Goal: Information Seeking & Learning: Learn about a topic

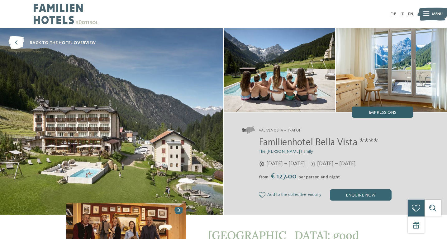
click at [381, 110] on span "Impressions" at bounding box center [382, 112] width 27 height 4
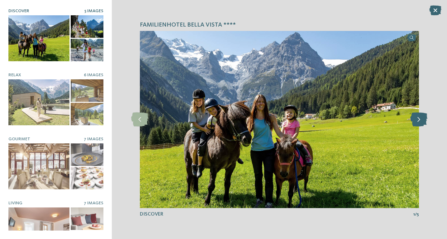
click at [414, 120] on icon at bounding box center [419, 119] width 17 height 14
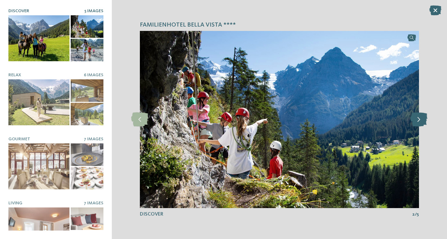
click at [414, 120] on icon at bounding box center [419, 119] width 17 height 14
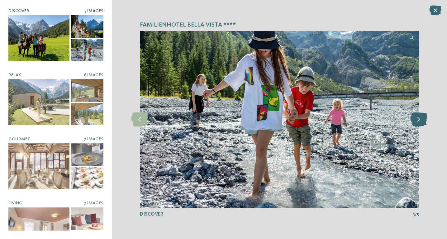
click at [414, 120] on icon at bounding box center [419, 119] width 17 height 14
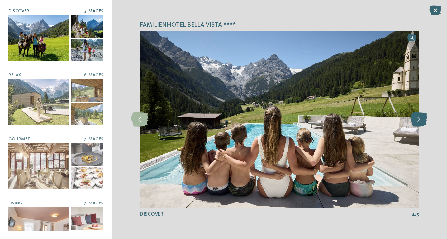
click at [414, 119] on icon at bounding box center [419, 119] width 17 height 14
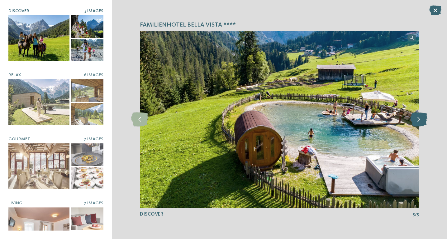
click at [414, 119] on icon at bounding box center [419, 119] width 17 height 14
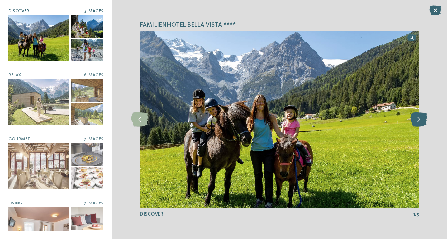
click at [414, 119] on icon at bounding box center [419, 119] width 17 height 14
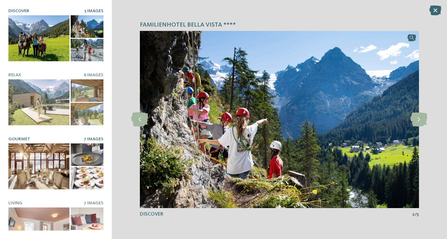
click at [41, 164] on div at bounding box center [38, 166] width 61 height 46
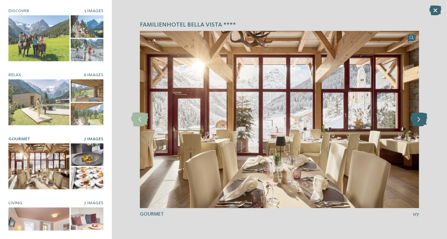
click at [419, 121] on icon at bounding box center [419, 119] width 17 height 14
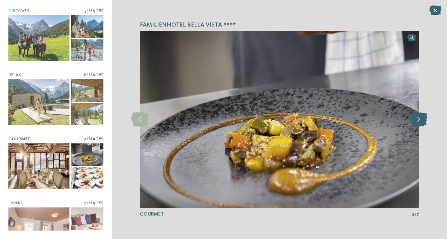
click at [419, 121] on icon at bounding box center [419, 119] width 17 height 14
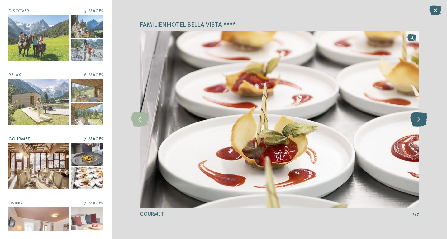
click at [419, 121] on icon at bounding box center [419, 119] width 17 height 14
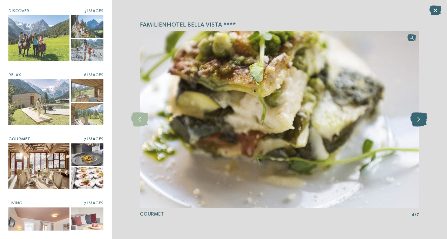
click at [419, 121] on icon at bounding box center [419, 119] width 17 height 14
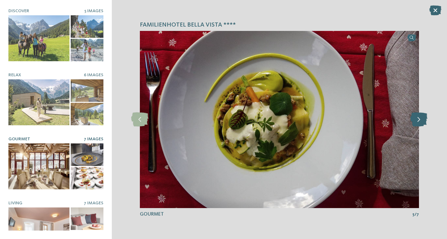
click at [419, 121] on icon at bounding box center [419, 119] width 17 height 14
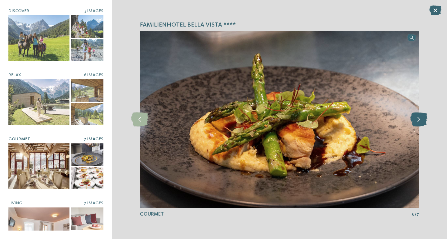
click at [419, 121] on icon at bounding box center [419, 119] width 17 height 14
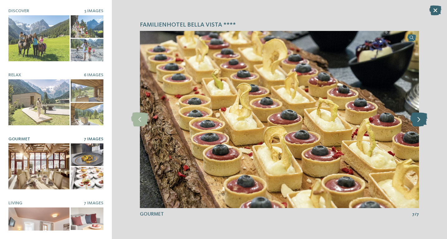
click at [419, 121] on icon at bounding box center [419, 119] width 17 height 14
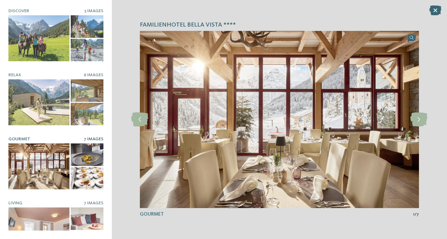
scroll to position [23, 0]
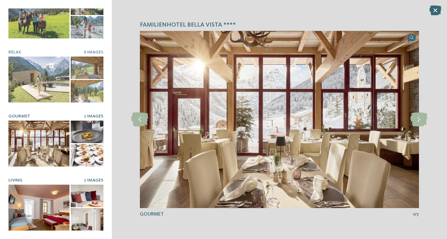
click at [30, 208] on div at bounding box center [38, 207] width 61 height 46
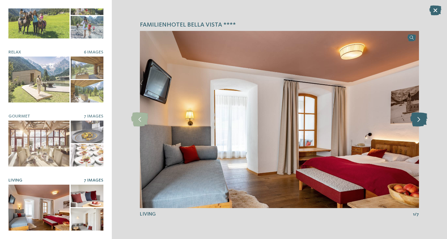
click at [423, 118] on icon at bounding box center [419, 119] width 17 height 14
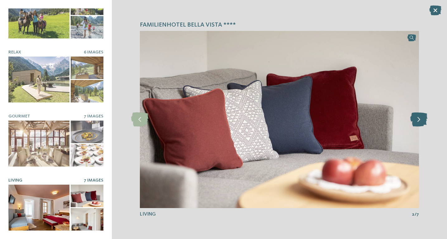
click at [423, 118] on icon at bounding box center [419, 119] width 17 height 14
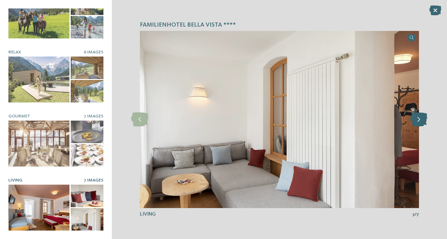
click at [423, 118] on icon at bounding box center [419, 119] width 17 height 14
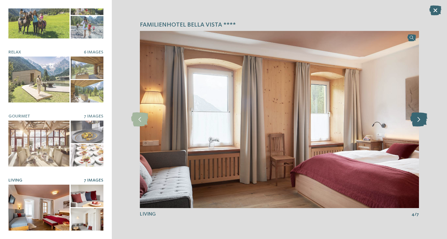
click at [422, 118] on icon at bounding box center [419, 119] width 17 height 14
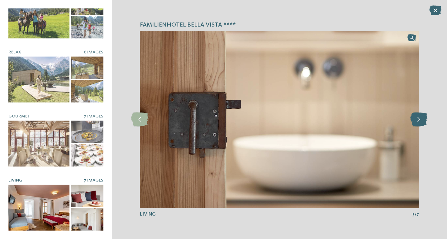
click at [422, 118] on icon at bounding box center [419, 119] width 17 height 14
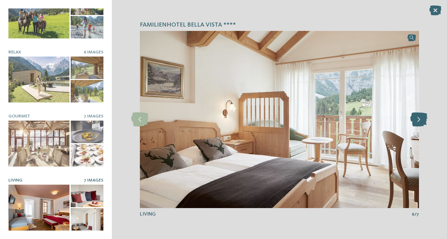
click at [422, 118] on icon at bounding box center [419, 119] width 17 height 14
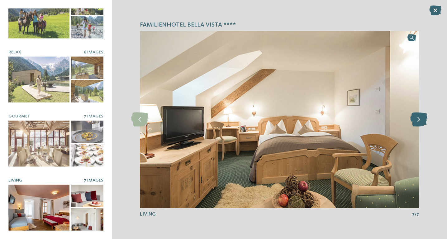
click at [422, 118] on icon at bounding box center [419, 119] width 17 height 14
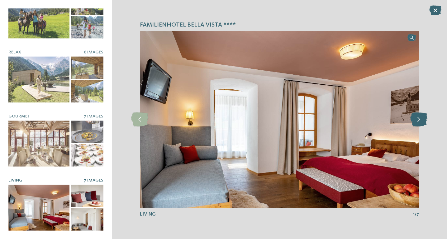
click at [422, 118] on icon at bounding box center [419, 119] width 17 height 14
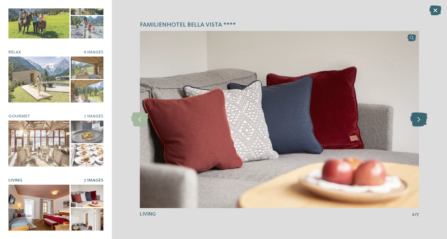
click at [422, 118] on icon at bounding box center [419, 119] width 17 height 14
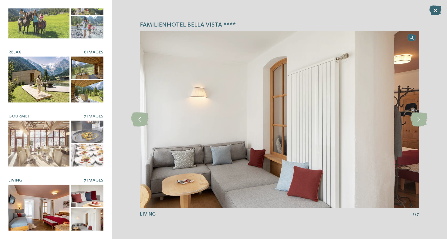
click at [40, 86] on div at bounding box center [38, 79] width 61 height 46
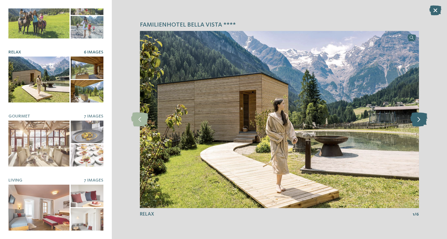
click at [418, 118] on icon at bounding box center [419, 119] width 17 height 14
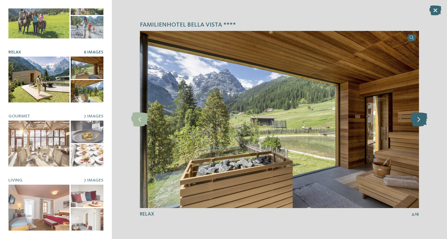
click at [418, 118] on icon at bounding box center [419, 119] width 17 height 14
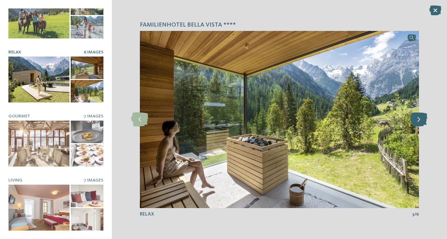
click at [418, 118] on icon at bounding box center [419, 119] width 17 height 14
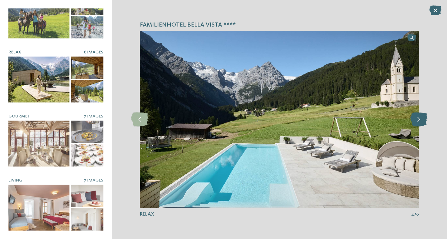
click at [418, 118] on icon at bounding box center [419, 119] width 17 height 14
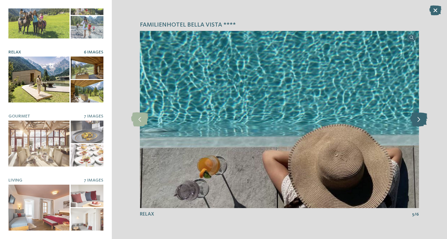
click at [418, 118] on icon at bounding box center [419, 119] width 17 height 14
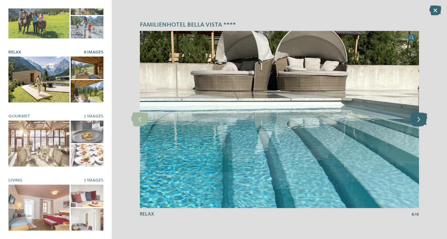
click at [418, 118] on icon at bounding box center [419, 119] width 17 height 14
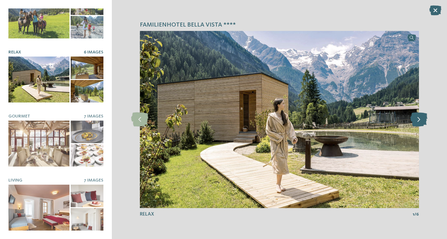
click at [418, 118] on icon at bounding box center [419, 119] width 17 height 14
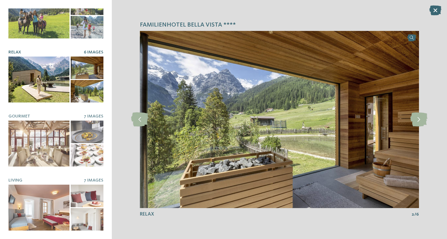
scroll to position [0, 0]
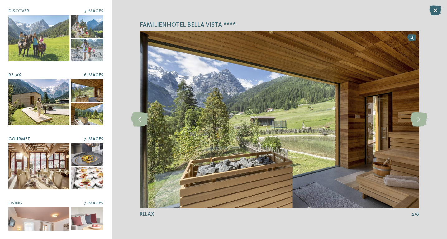
click at [46, 165] on div at bounding box center [38, 166] width 61 height 46
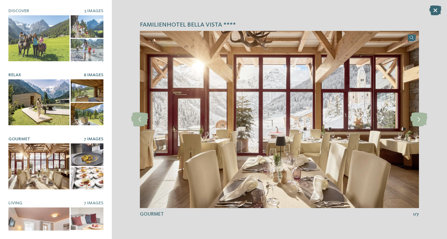
click at [47, 104] on div at bounding box center [38, 102] width 61 height 46
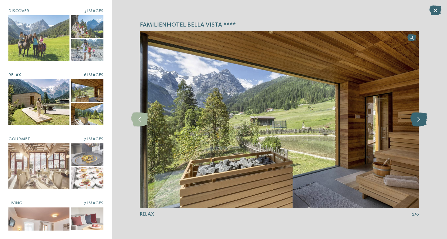
click at [421, 124] on icon at bounding box center [419, 119] width 17 height 14
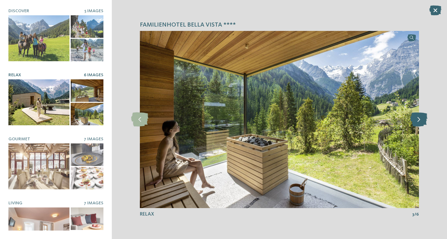
click at [421, 124] on icon at bounding box center [419, 119] width 17 height 14
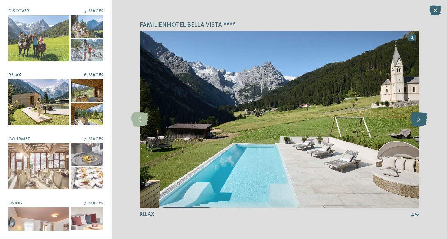
click at [421, 124] on icon at bounding box center [419, 119] width 17 height 14
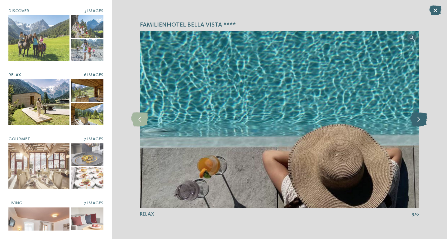
click at [421, 124] on icon at bounding box center [419, 119] width 17 height 14
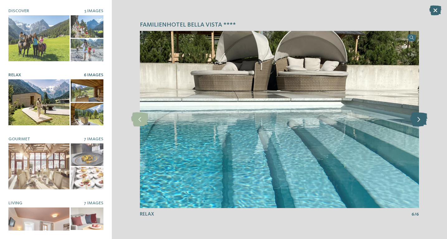
click at [421, 124] on icon at bounding box center [419, 119] width 17 height 14
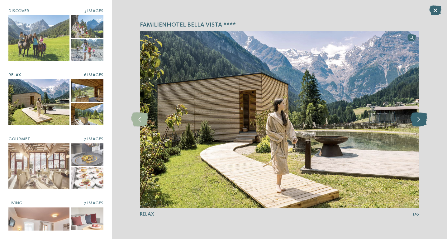
click at [421, 124] on icon at bounding box center [419, 119] width 17 height 14
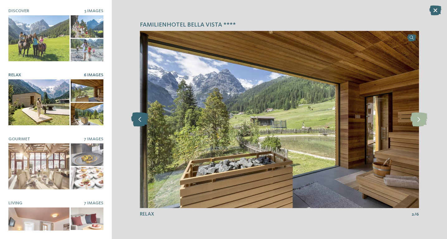
click at [146, 119] on icon at bounding box center [139, 119] width 17 height 14
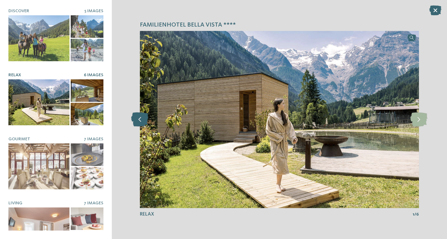
click at [146, 119] on icon at bounding box center [139, 119] width 17 height 14
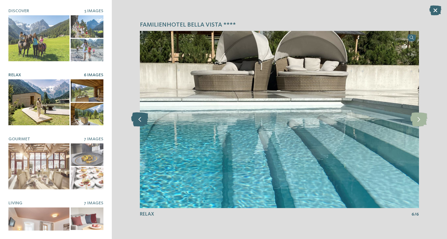
click at [146, 119] on icon at bounding box center [139, 119] width 17 height 14
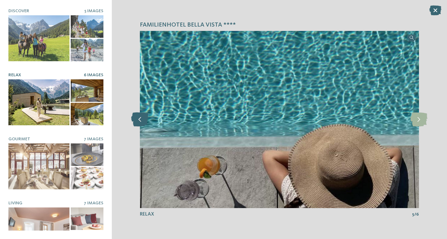
click at [146, 119] on icon at bounding box center [139, 119] width 17 height 14
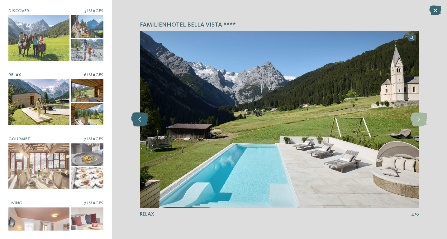
click at [146, 119] on icon at bounding box center [139, 119] width 17 height 14
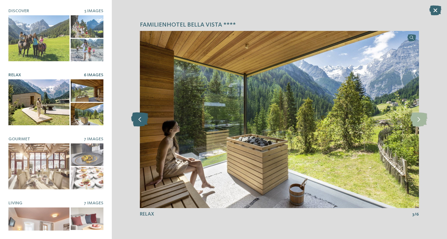
click at [146, 119] on icon at bounding box center [139, 119] width 17 height 14
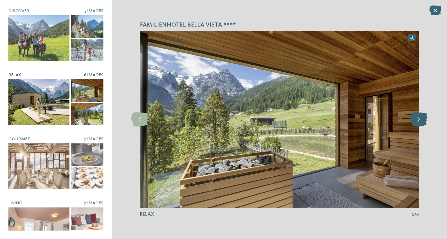
click at [424, 118] on icon at bounding box center [419, 119] width 17 height 14
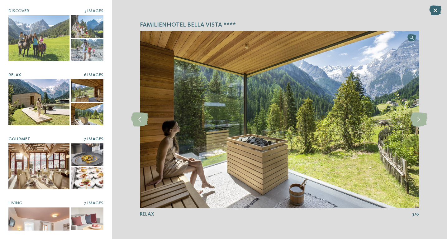
click at [54, 156] on div at bounding box center [38, 166] width 61 height 46
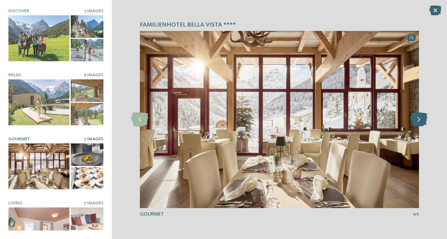
click at [421, 123] on icon at bounding box center [419, 119] width 17 height 14
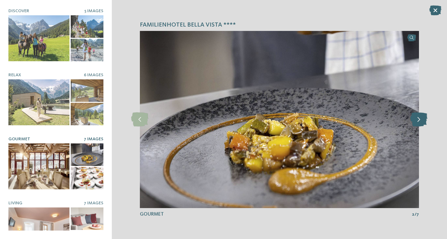
click at [421, 123] on icon at bounding box center [419, 119] width 17 height 14
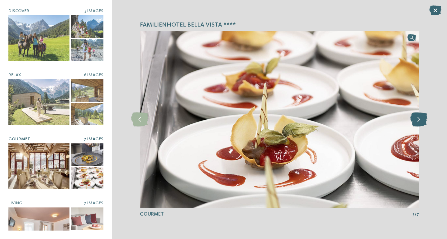
click at [421, 123] on icon at bounding box center [419, 119] width 17 height 14
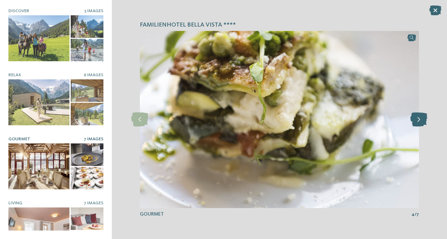
click at [421, 123] on icon at bounding box center [419, 119] width 17 height 14
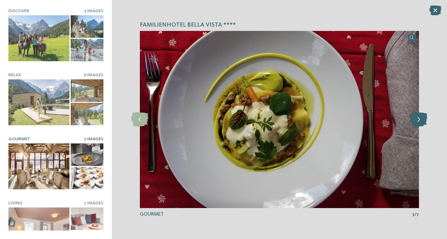
click at [421, 123] on icon at bounding box center [419, 119] width 17 height 14
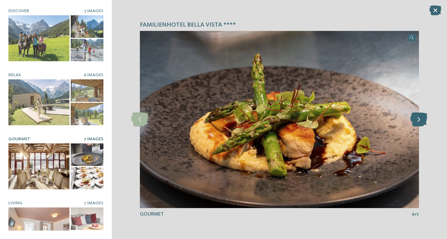
click at [421, 123] on icon at bounding box center [419, 119] width 17 height 14
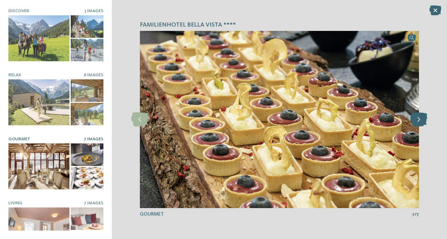
click at [421, 123] on icon at bounding box center [419, 119] width 17 height 14
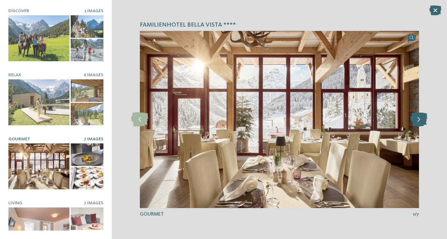
click at [421, 123] on icon at bounding box center [419, 119] width 17 height 14
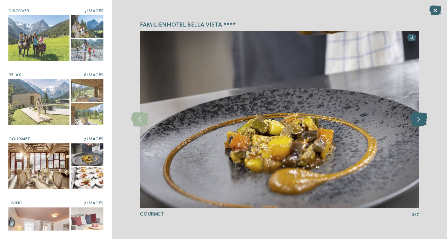
click at [421, 123] on icon at bounding box center [419, 119] width 17 height 14
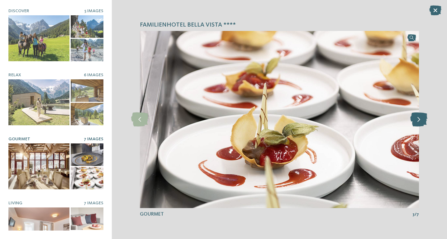
click at [421, 123] on icon at bounding box center [419, 119] width 17 height 14
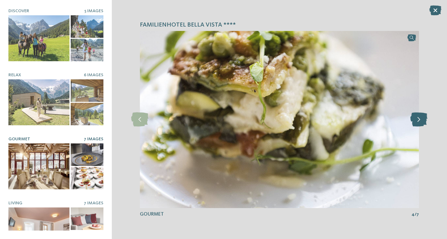
click at [421, 123] on icon at bounding box center [419, 119] width 17 height 14
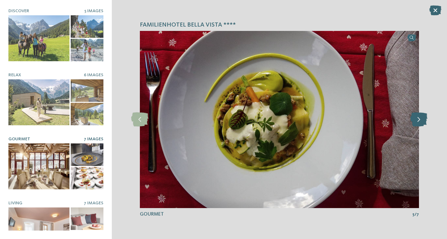
click at [421, 123] on icon at bounding box center [419, 119] width 17 height 14
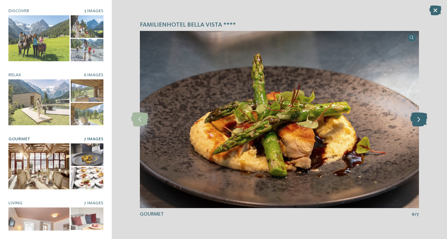
click at [421, 123] on icon at bounding box center [419, 119] width 17 height 14
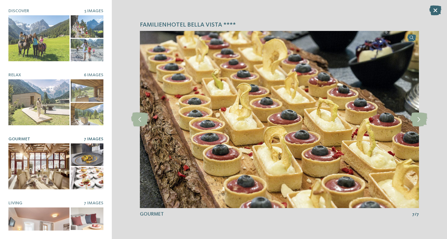
click at [47, 172] on div at bounding box center [38, 166] width 61 height 46
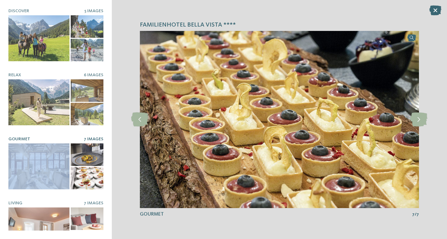
click at [47, 172] on div at bounding box center [38, 166] width 61 height 46
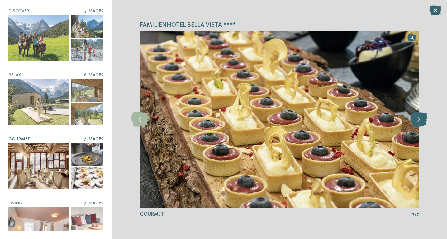
click at [424, 116] on icon at bounding box center [419, 119] width 17 height 14
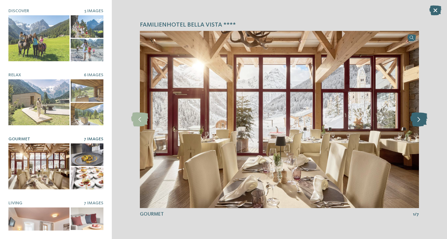
click at [424, 116] on icon at bounding box center [419, 119] width 17 height 14
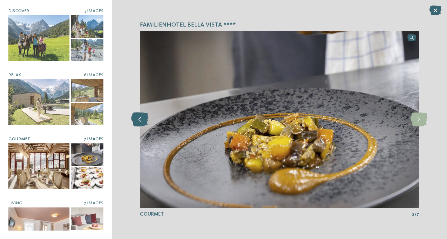
click at [139, 119] on icon at bounding box center [139, 119] width 17 height 14
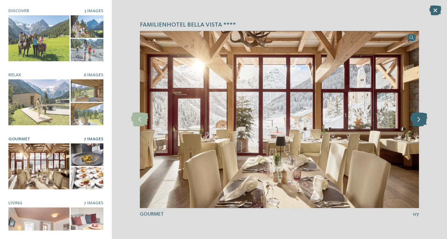
click at [417, 123] on icon at bounding box center [419, 119] width 17 height 14
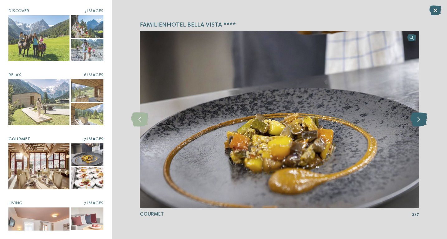
click at [417, 123] on icon at bounding box center [419, 119] width 17 height 14
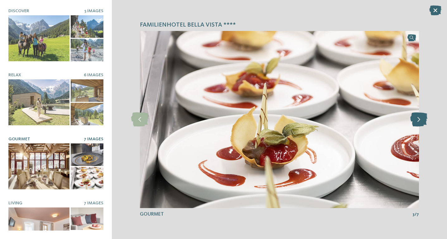
click at [417, 123] on icon at bounding box center [419, 119] width 17 height 14
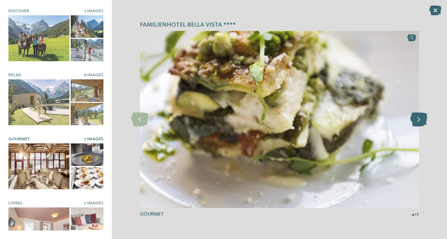
click at [417, 123] on icon at bounding box center [419, 119] width 17 height 14
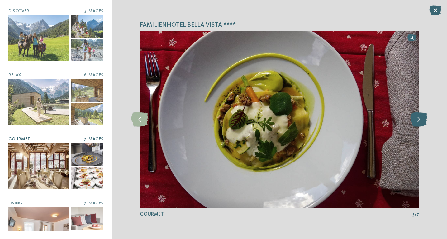
click at [417, 123] on icon at bounding box center [419, 119] width 17 height 14
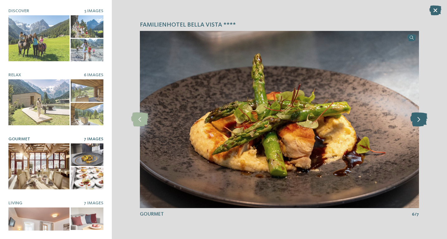
click at [417, 123] on icon at bounding box center [419, 119] width 17 height 14
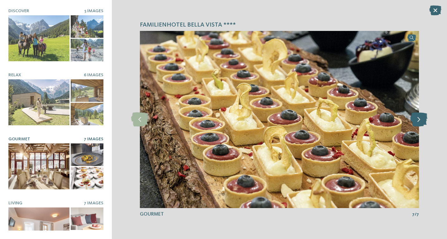
click at [417, 124] on icon at bounding box center [419, 119] width 17 height 14
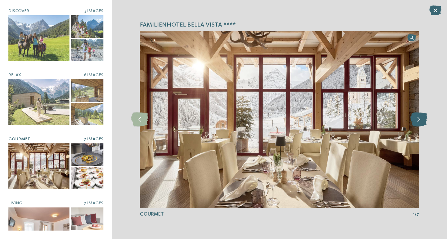
click at [417, 124] on icon at bounding box center [419, 119] width 17 height 14
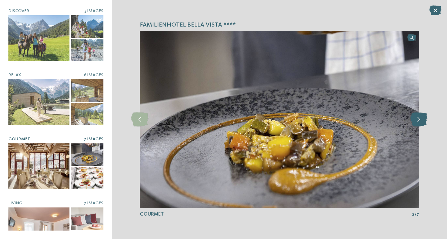
click at [417, 124] on icon at bounding box center [419, 119] width 17 height 14
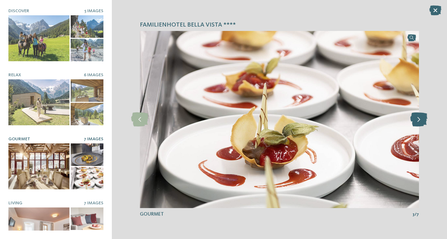
click at [417, 123] on icon at bounding box center [419, 119] width 17 height 14
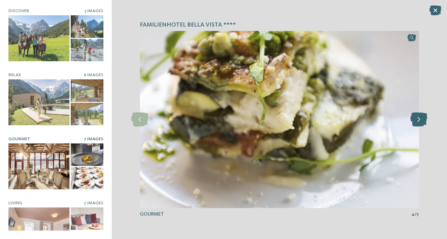
click at [417, 124] on icon at bounding box center [419, 119] width 17 height 14
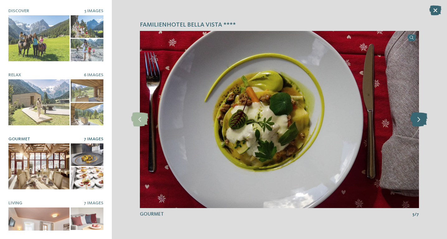
click at [417, 124] on icon at bounding box center [419, 119] width 17 height 14
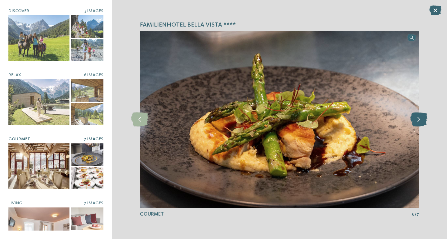
click at [417, 125] on icon at bounding box center [419, 119] width 17 height 14
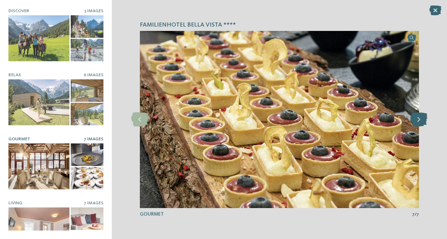
click at [417, 125] on icon at bounding box center [419, 119] width 17 height 14
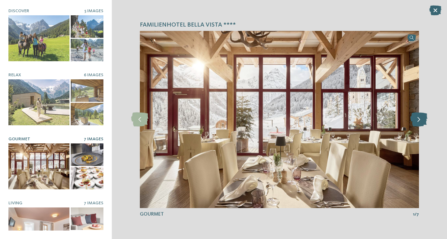
click at [417, 125] on icon at bounding box center [419, 119] width 17 height 14
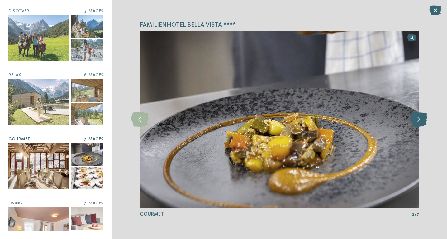
click at [419, 118] on icon at bounding box center [419, 119] width 17 height 14
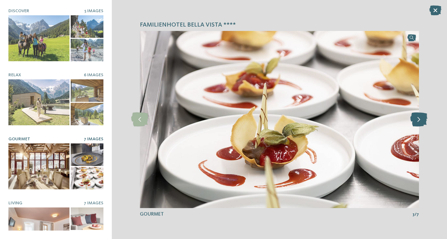
click at [419, 118] on icon at bounding box center [419, 119] width 17 height 14
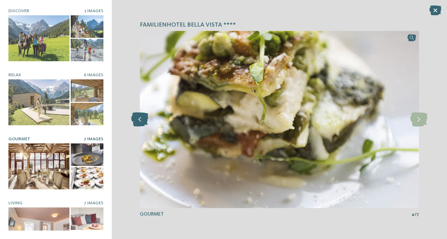
click at [140, 120] on icon at bounding box center [139, 119] width 17 height 14
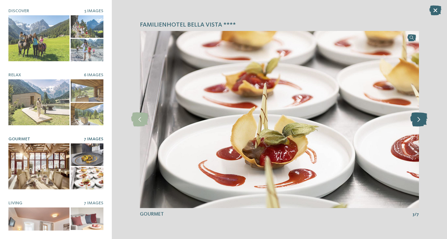
click at [422, 121] on icon at bounding box center [419, 119] width 17 height 14
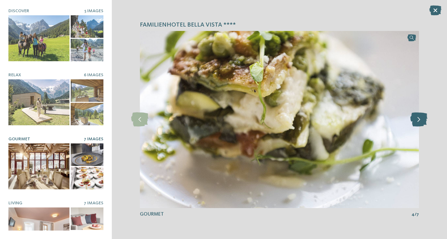
click at [422, 121] on icon at bounding box center [419, 119] width 17 height 14
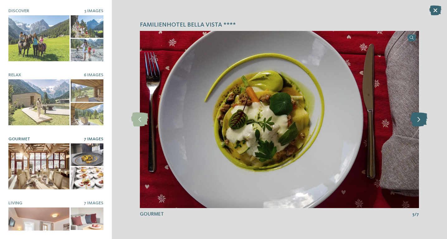
click at [422, 121] on icon at bounding box center [419, 119] width 17 height 14
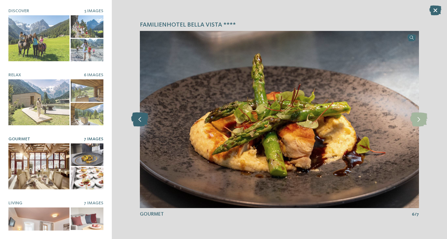
click at [140, 122] on icon at bounding box center [139, 119] width 17 height 14
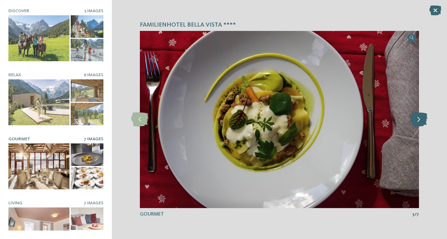
click at [420, 124] on icon at bounding box center [419, 119] width 17 height 14
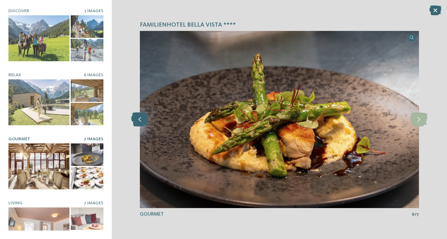
click at [141, 121] on icon at bounding box center [139, 119] width 17 height 14
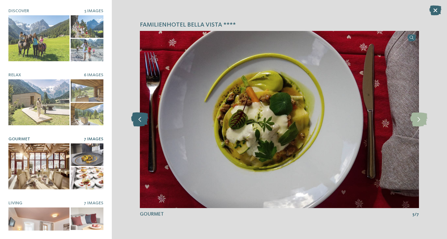
click at [141, 121] on icon at bounding box center [139, 119] width 17 height 14
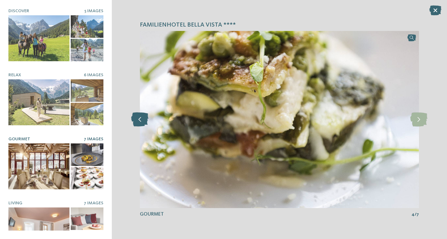
click at [141, 121] on icon at bounding box center [139, 119] width 17 height 14
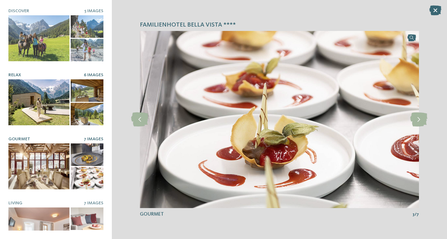
click at [39, 109] on div at bounding box center [38, 102] width 61 height 46
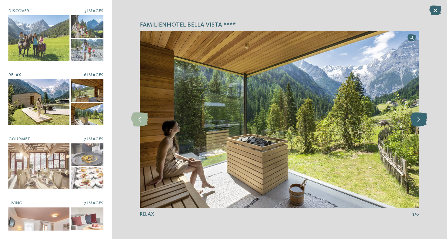
click at [418, 117] on icon at bounding box center [419, 119] width 17 height 14
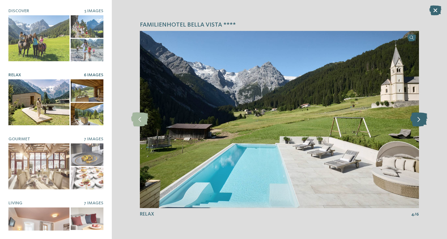
click at [418, 116] on icon at bounding box center [419, 119] width 17 height 14
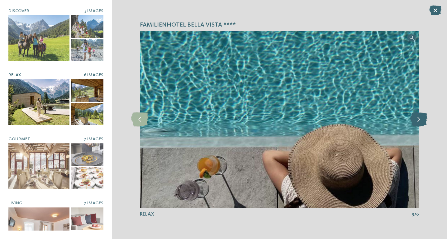
click at [418, 116] on icon at bounding box center [419, 119] width 17 height 14
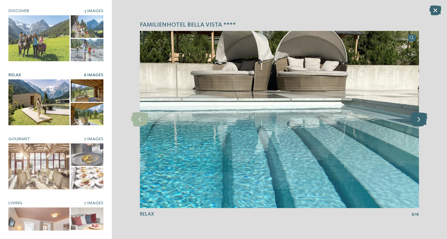
click at [418, 116] on icon at bounding box center [419, 119] width 17 height 14
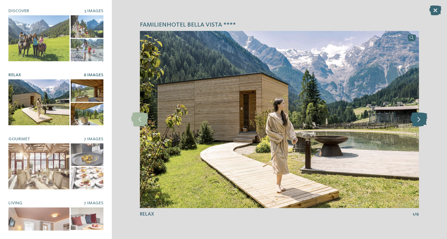
click at [418, 116] on icon at bounding box center [419, 119] width 17 height 14
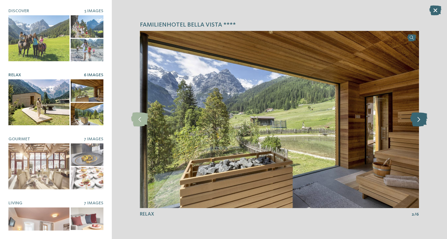
click at [418, 116] on icon at bounding box center [419, 119] width 17 height 14
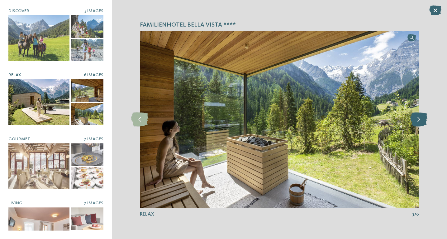
click at [418, 116] on icon at bounding box center [419, 119] width 17 height 14
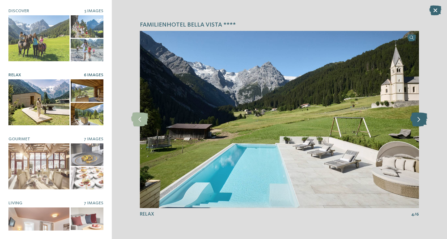
click at [418, 116] on icon at bounding box center [419, 119] width 17 height 14
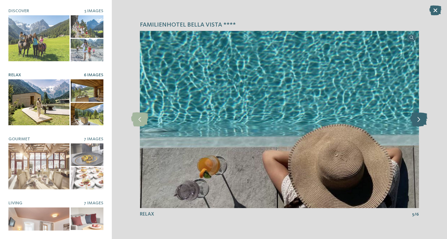
click at [418, 116] on icon at bounding box center [419, 119] width 17 height 14
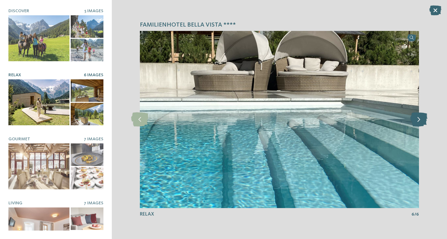
click at [418, 116] on icon at bounding box center [419, 119] width 17 height 14
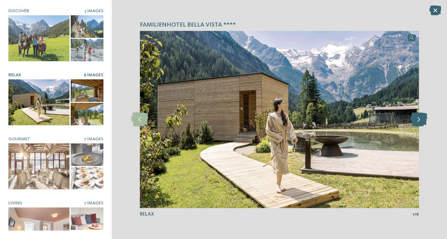
click at [418, 116] on icon at bounding box center [419, 119] width 17 height 14
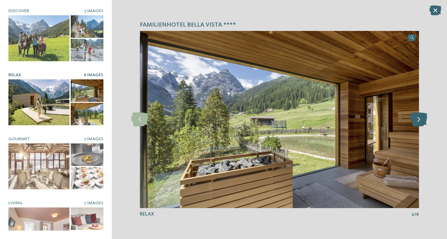
click at [417, 116] on icon at bounding box center [419, 119] width 17 height 14
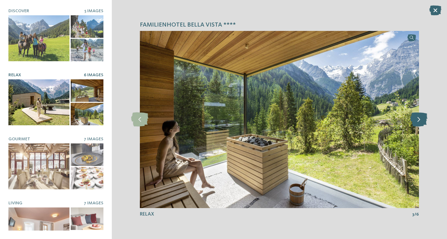
click at [417, 116] on icon at bounding box center [419, 119] width 17 height 14
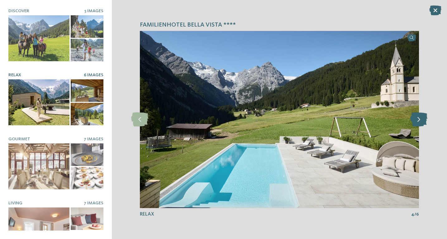
click at [417, 116] on icon at bounding box center [419, 119] width 17 height 14
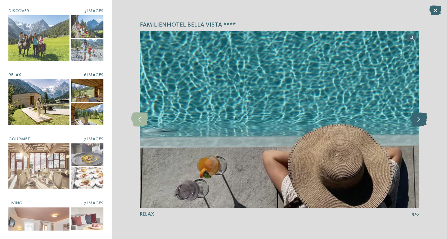
click at [417, 116] on icon at bounding box center [419, 119] width 17 height 14
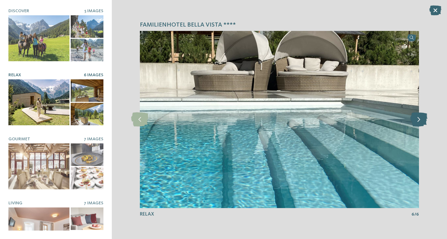
click at [417, 115] on icon at bounding box center [419, 119] width 17 height 14
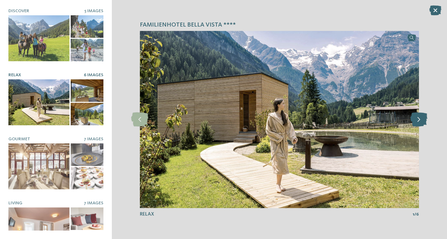
click at [417, 115] on icon at bounding box center [419, 119] width 17 height 14
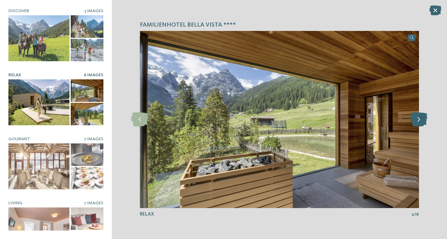
click at [417, 118] on icon at bounding box center [419, 119] width 17 height 14
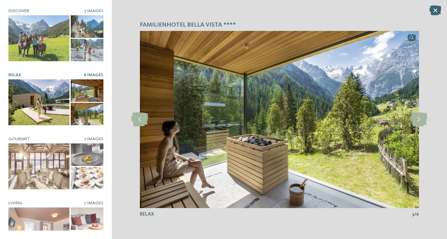
drag, startPoint x: 286, startPoint y: 146, endPoint x: 22, endPoint y: 3, distance: 299.5
click at [0, 0] on div "Familienhotel Bella Vista **** Discover 5 Images 2 2" at bounding box center [223, 119] width 447 height 239
